Goal: Information Seeking & Learning: Learn about a topic

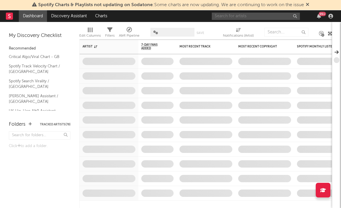
click at [231, 16] on input "text" at bounding box center [256, 16] width 88 height 7
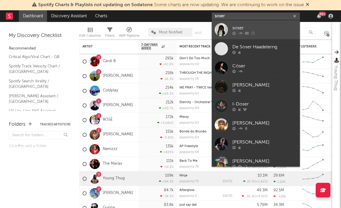
type input "soser"
click at [252, 24] on div "soser" at bounding box center [264, 27] width 65 height 7
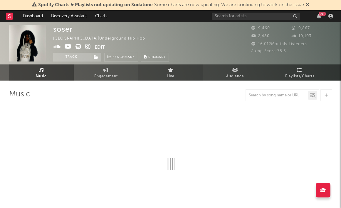
select select "6m"
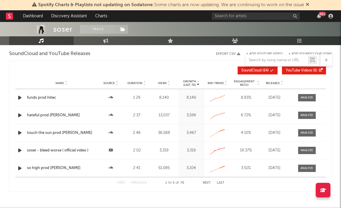
scroll to position [532, 0]
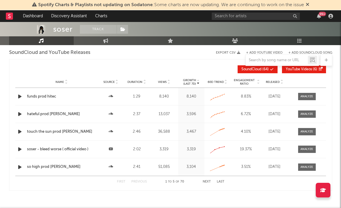
click at [206, 180] on button "Next" at bounding box center [206, 181] width 8 height 3
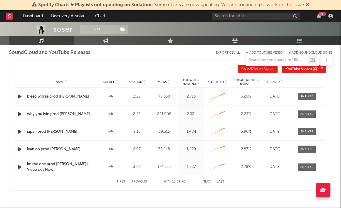
click at [132, 183] on button "Previous" at bounding box center [139, 181] width 16 height 3
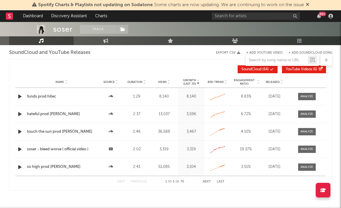
click at [71, 150] on div "soser - bleed worse ( official video )" at bounding box center [61, 150] width 69 height 6
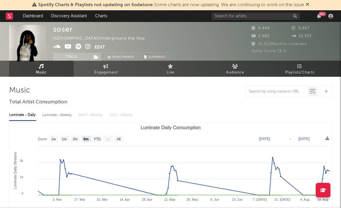
scroll to position [0, 0]
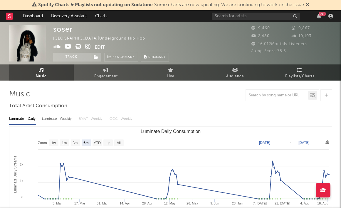
click at [48, 122] on div "Luminate - Weekly" at bounding box center [57, 119] width 31 height 10
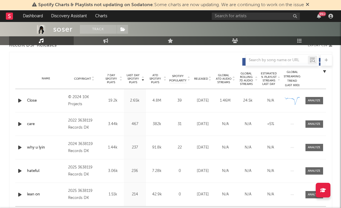
scroll to position [214, 0]
click at [154, 78] on span "ATD Spotify Plays" at bounding box center [155, 78] width 16 height 11
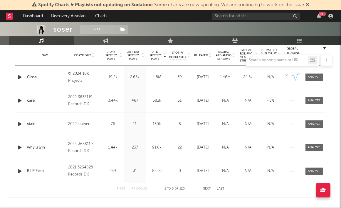
scroll to position [237, 0]
click at [204, 188] on button "Next" at bounding box center [206, 189] width 8 height 3
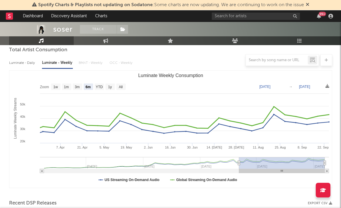
scroll to position [34, 0]
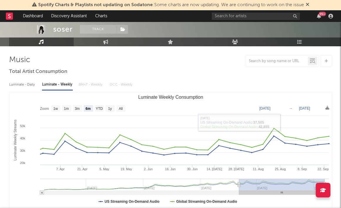
click at [88, 80] on div "Luminate - Daily Luminate - Weekly BMAT - Weekly OCC - Weekly" at bounding box center [170, 85] width 323 height 10
click at [87, 83] on div "Luminate - Daily Luminate - Weekly BMAT - Weekly OCC - Weekly" at bounding box center [170, 85] width 323 height 10
click at [97, 108] on text "YTD" at bounding box center [98, 109] width 7 height 4
select select "YTD"
type input "[DATE]"
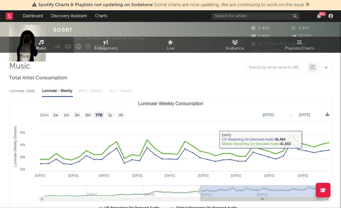
scroll to position [0, 0]
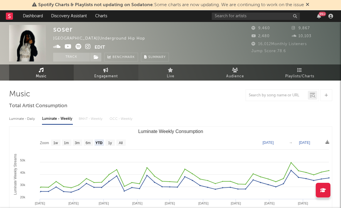
click at [105, 73] on span "Engagement" at bounding box center [105, 76] width 23 height 7
select select "1w"
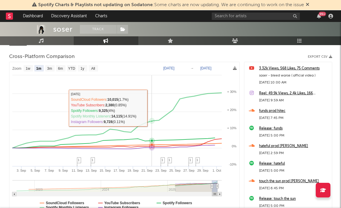
scroll to position [76, 0]
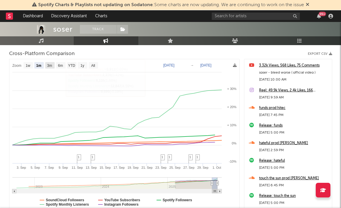
click at [49, 65] on text "3m" at bounding box center [49, 66] width 5 height 4
select select "3m"
type input "[DATE]"
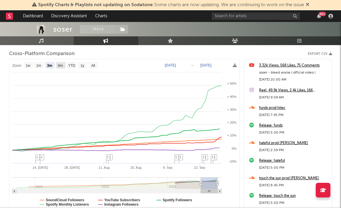
click at [58, 65] on text "6m" at bounding box center [60, 66] width 5 height 4
select select "6m"
type input "[DATE]"
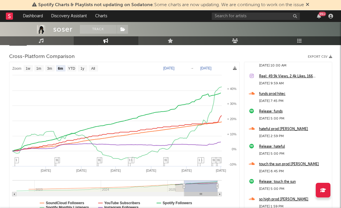
scroll to position [0, 0]
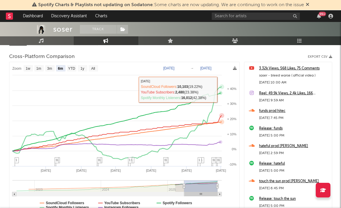
click at [223, 89] on rect at bounding box center [124, 138] width 230 height 153
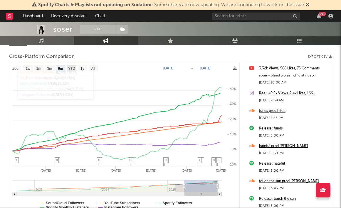
click at [73, 67] on text "YTD" at bounding box center [71, 69] width 7 height 4
select select "YTD"
type input "[DATE]"
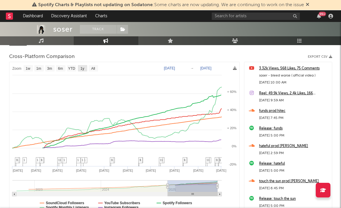
click at [84, 68] on text "1y" at bounding box center [82, 69] width 4 height 4
select select "1y"
type input "[DATE]"
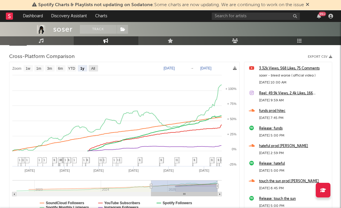
click at [93, 67] on text "All" at bounding box center [93, 69] width 4 height 4
select select "All"
type input "[DATE]"
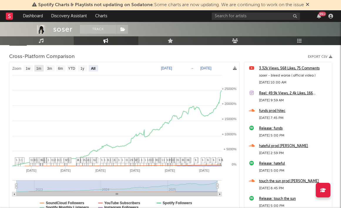
click at [39, 70] on text "1m" at bounding box center [38, 69] width 5 height 4
select select "1m"
type input "[DATE]"
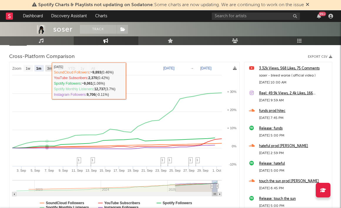
click at [49, 69] on text "3m" at bounding box center [49, 69] width 5 height 4
select select "3m"
type input "[DATE]"
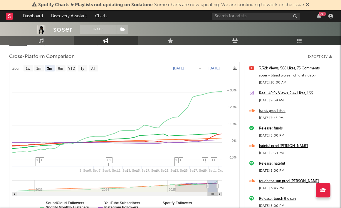
select select "3m"
